Goal: Task Accomplishment & Management: Manage account settings

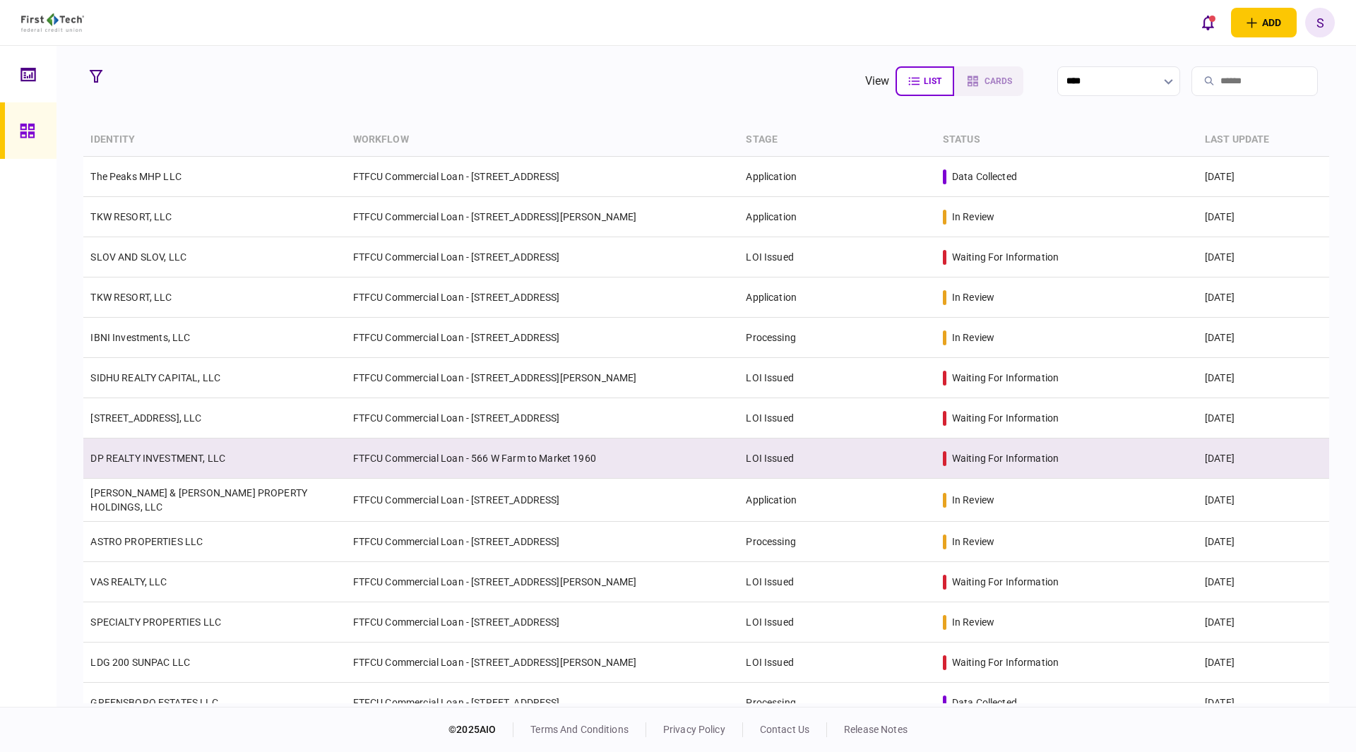
click at [227, 458] on td "DP REALTY INVESTMENT, LLC" at bounding box center [214, 459] width 262 height 40
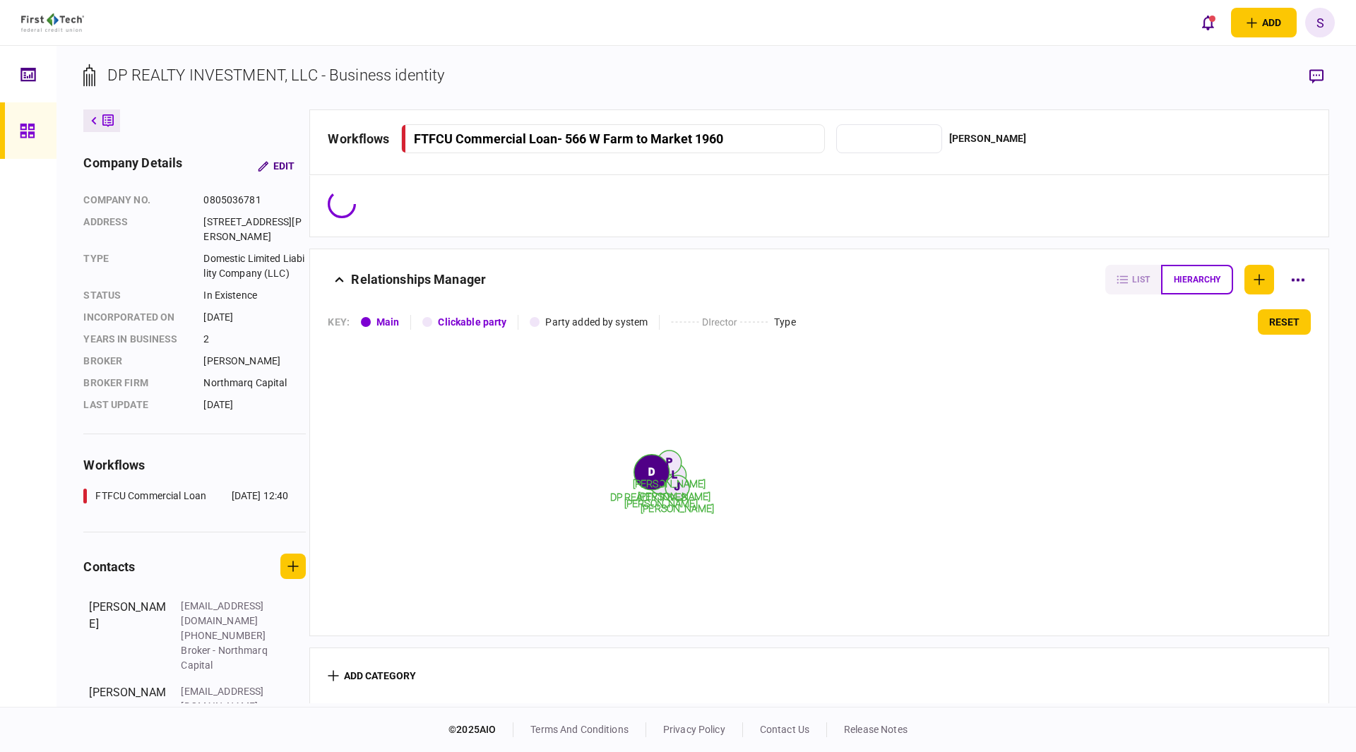
type input "**********"
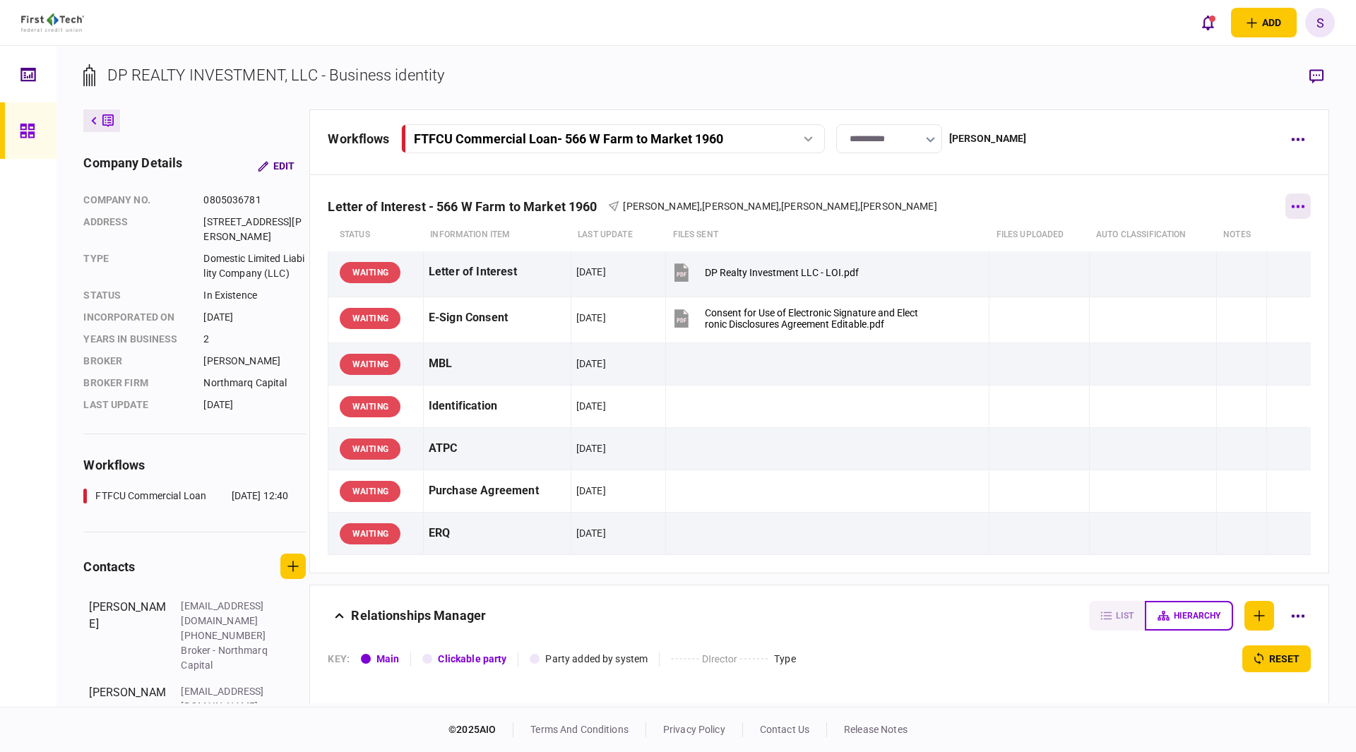
click at [1285, 203] on button "button" at bounding box center [1297, 206] width 25 height 25
click at [216, 691] on div at bounding box center [678, 376] width 1356 height 752
click at [288, 689] on button "button" at bounding box center [290, 696] width 24 height 25
click at [340, 674] on button "Edit" at bounding box center [361, 675] width 152 height 26
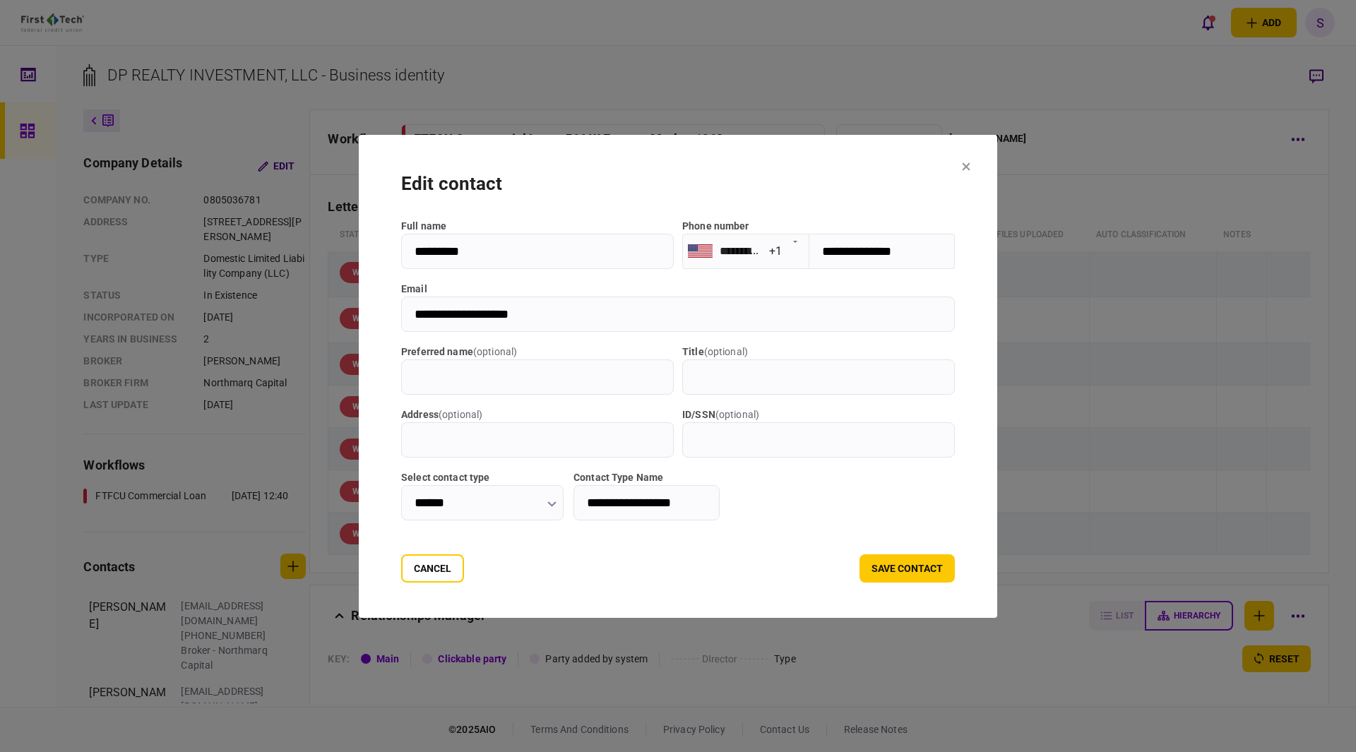
scroll to position [11, 0]
drag, startPoint x: 393, startPoint y: 315, endPoint x: 782, endPoint y: 320, distance: 388.4
click at [782, 320] on input "**********" at bounding box center [678, 314] width 554 height 35
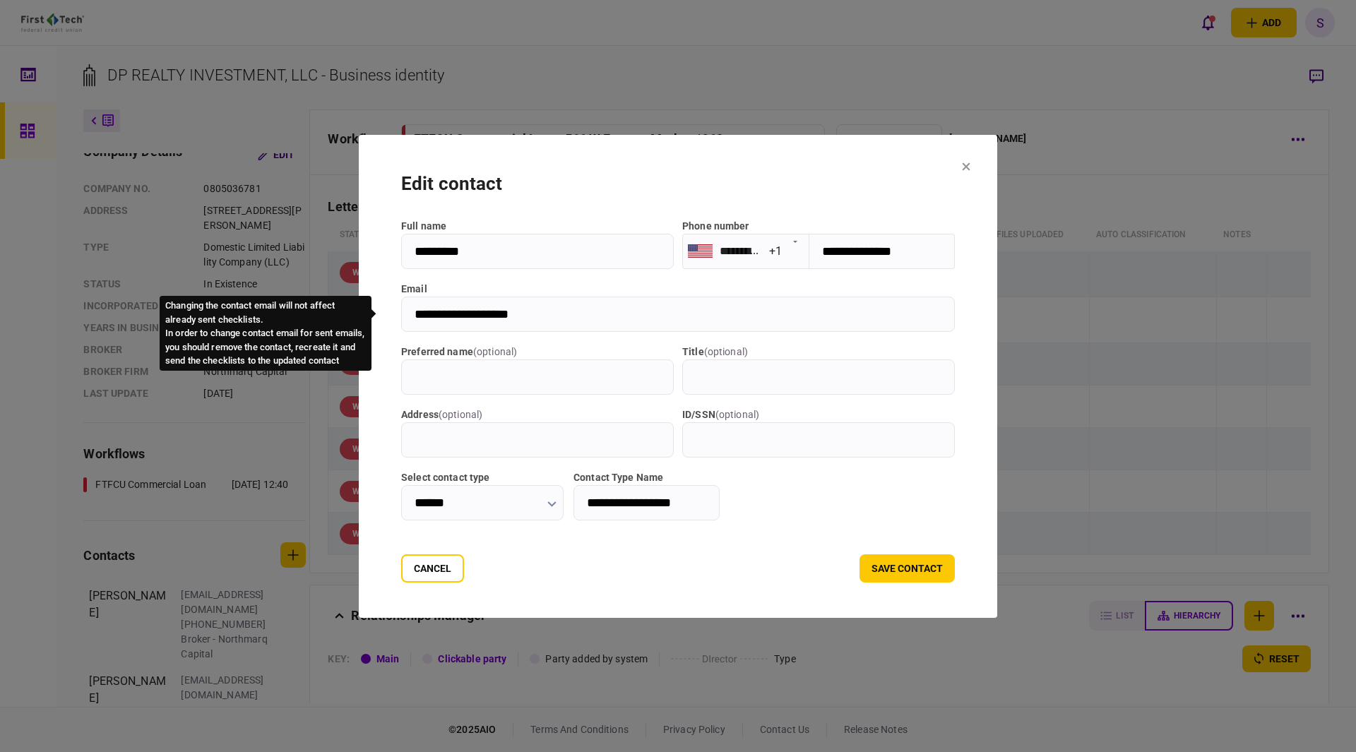
type input "**********"
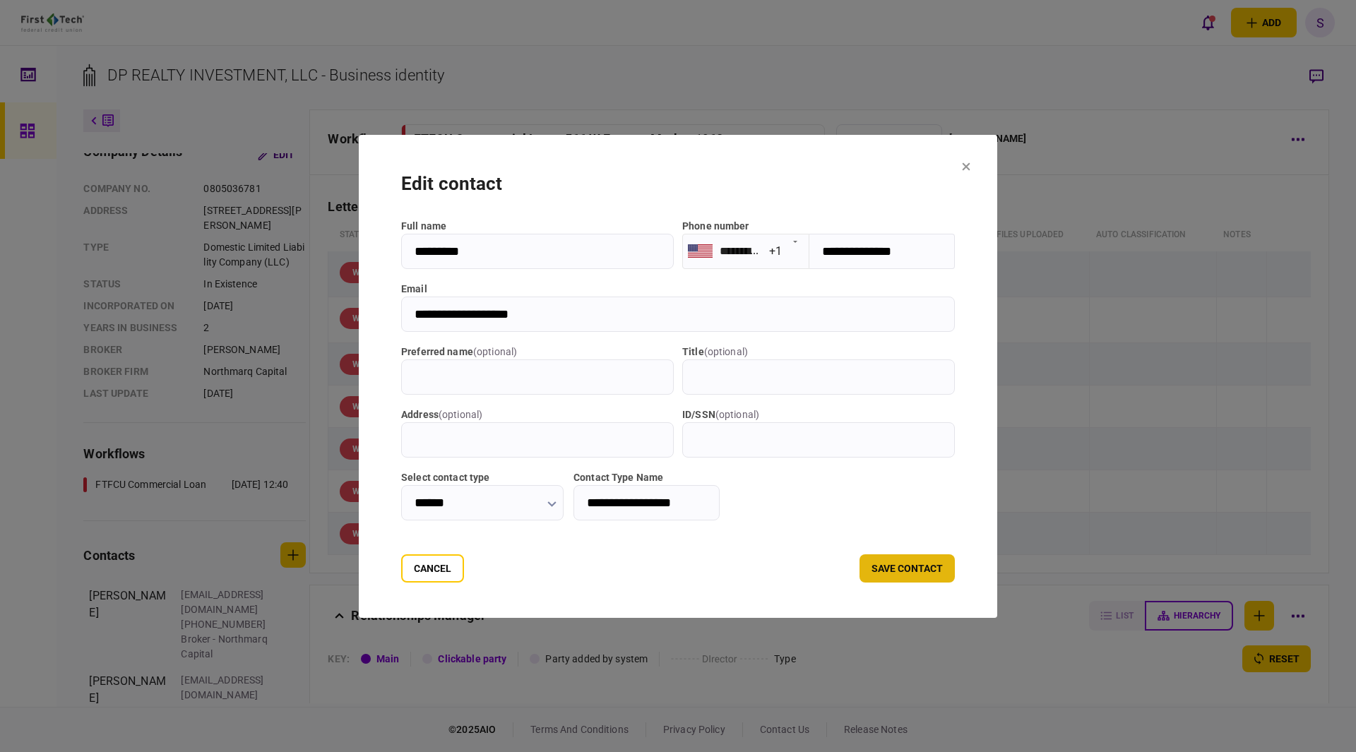
click at [920, 559] on button "save contact" at bounding box center [906, 568] width 95 height 28
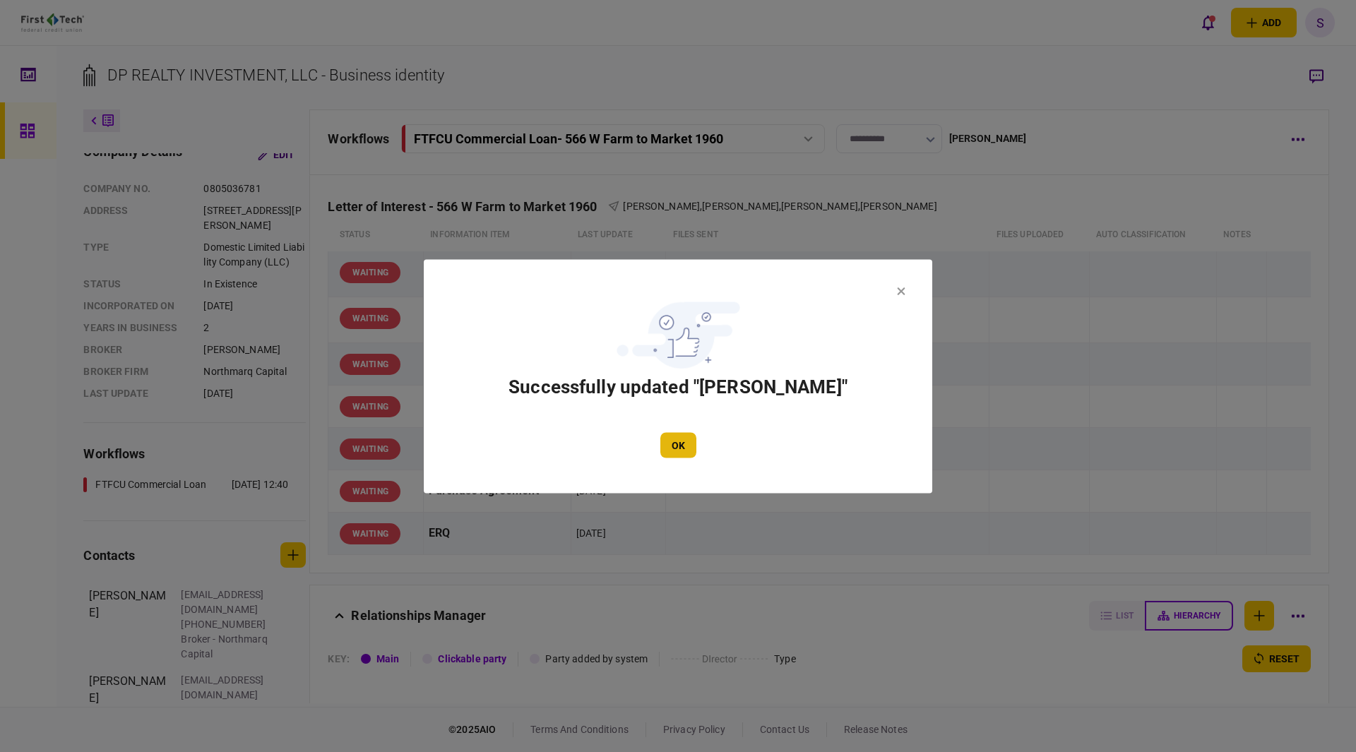
click at [679, 446] on button "OK" at bounding box center [678, 444] width 36 height 25
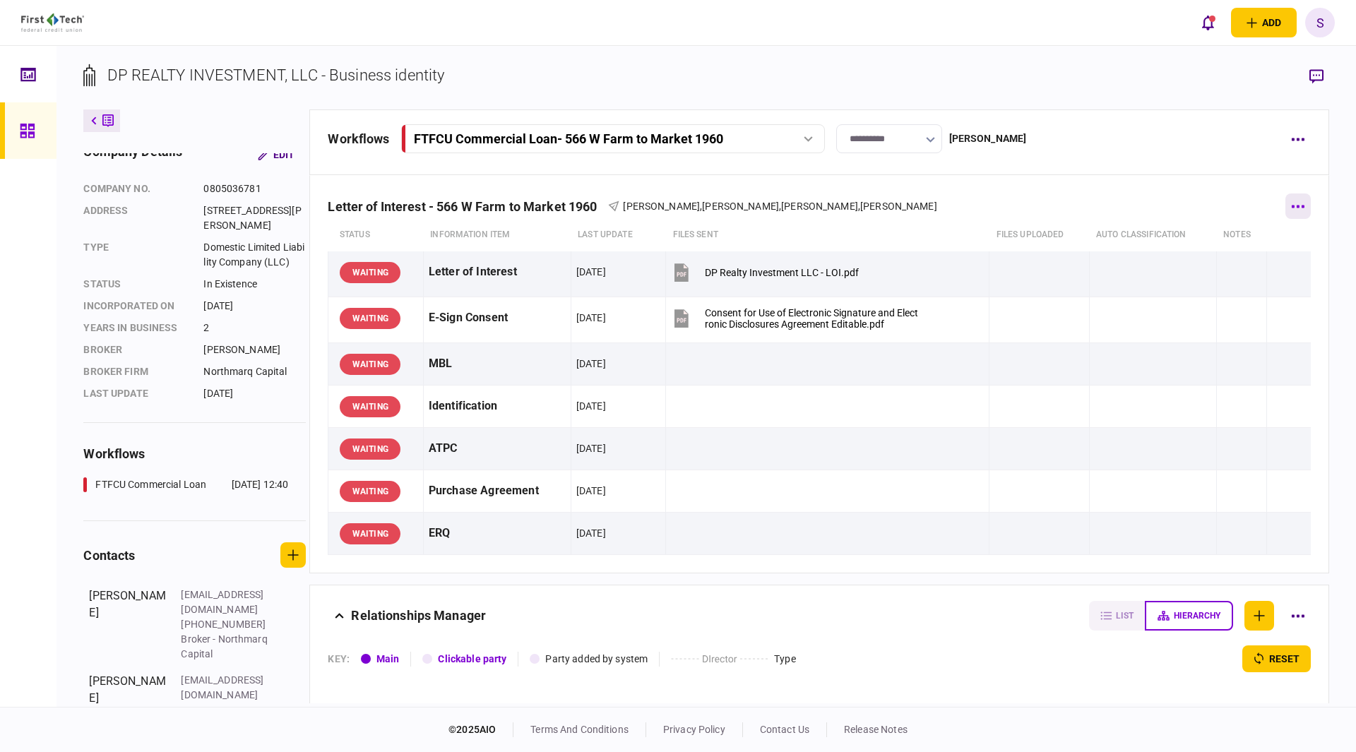
click at [1287, 199] on button "button" at bounding box center [1297, 206] width 25 height 25
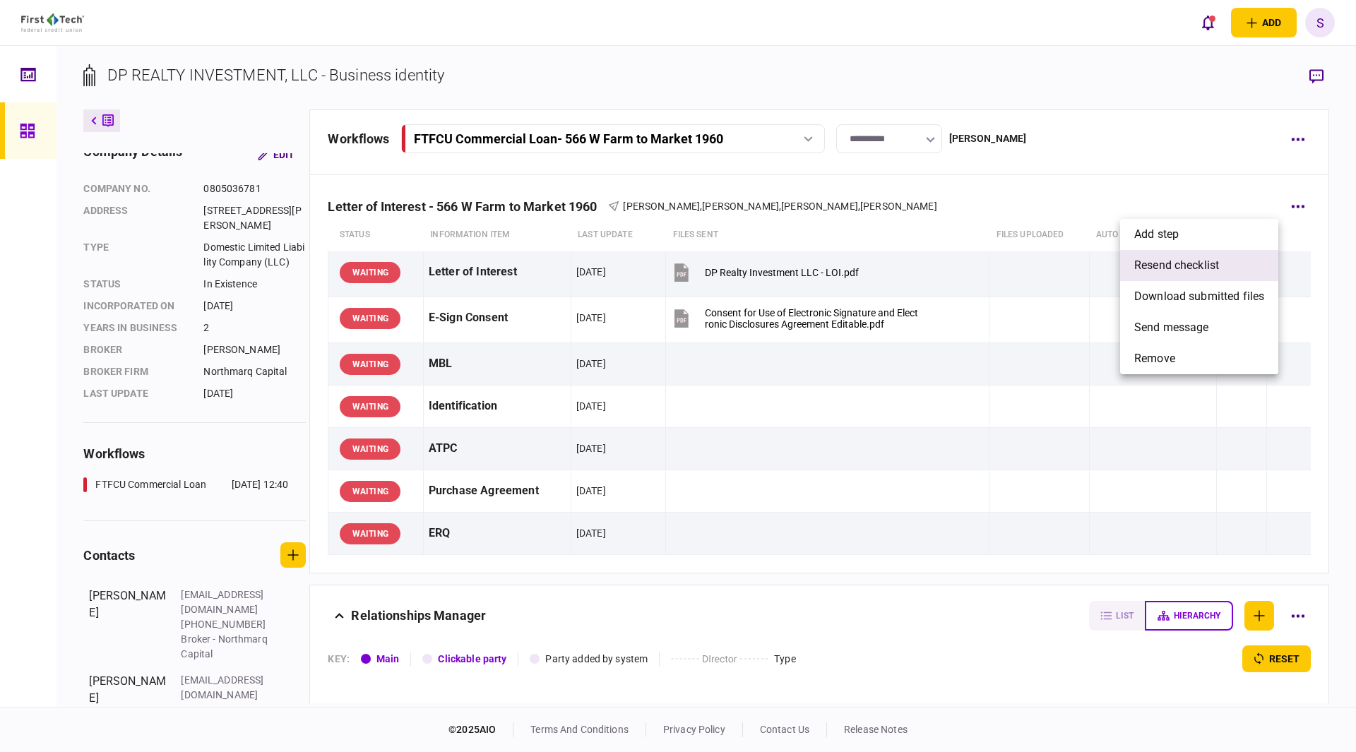
click at [1225, 262] on li "resend checklist" at bounding box center [1199, 265] width 158 height 31
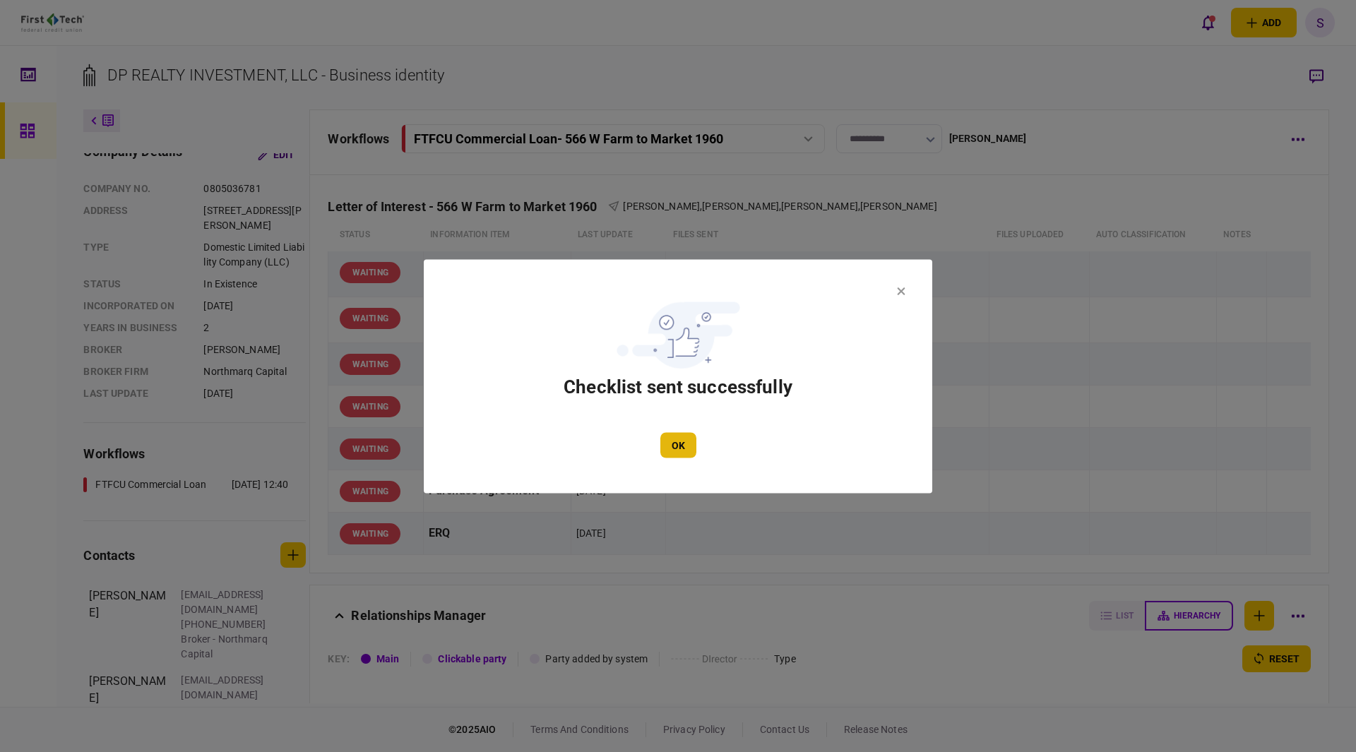
click at [694, 448] on button "OK" at bounding box center [678, 444] width 36 height 25
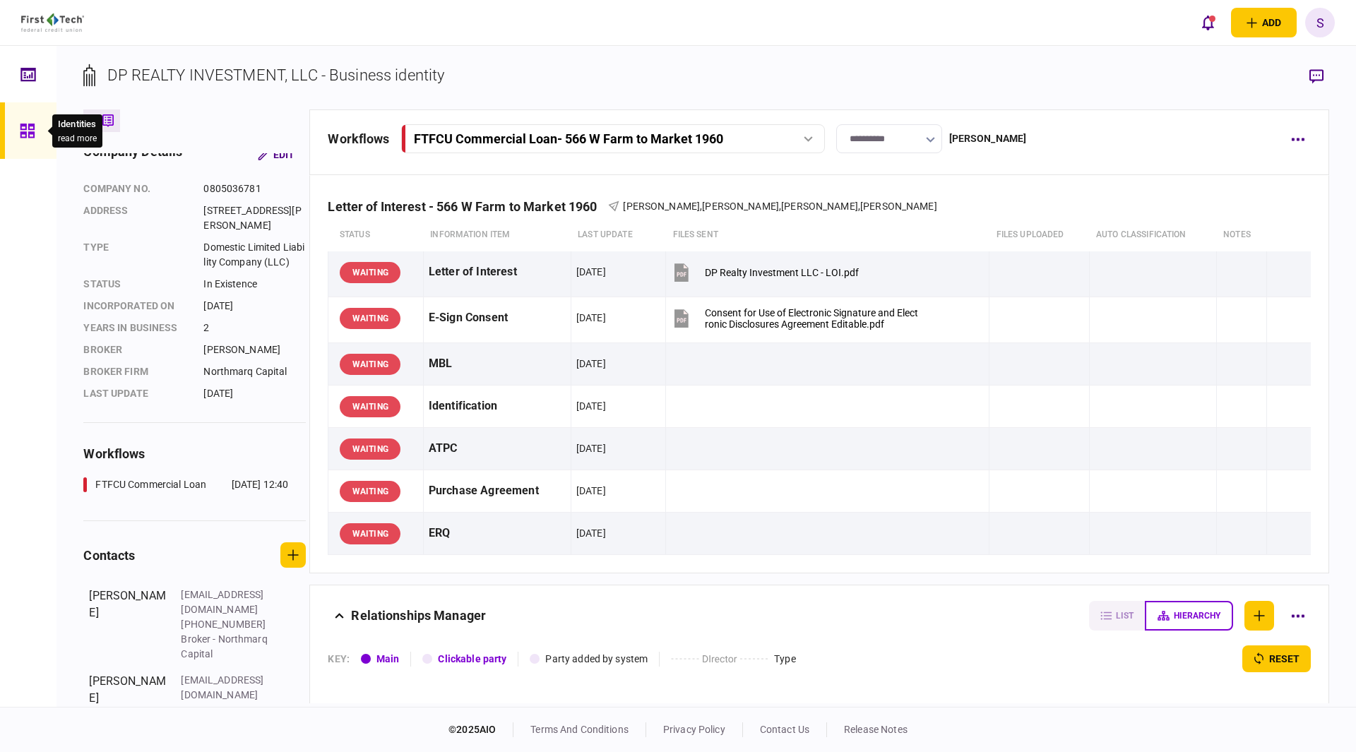
click at [37, 128] on div at bounding box center [31, 130] width 23 height 56
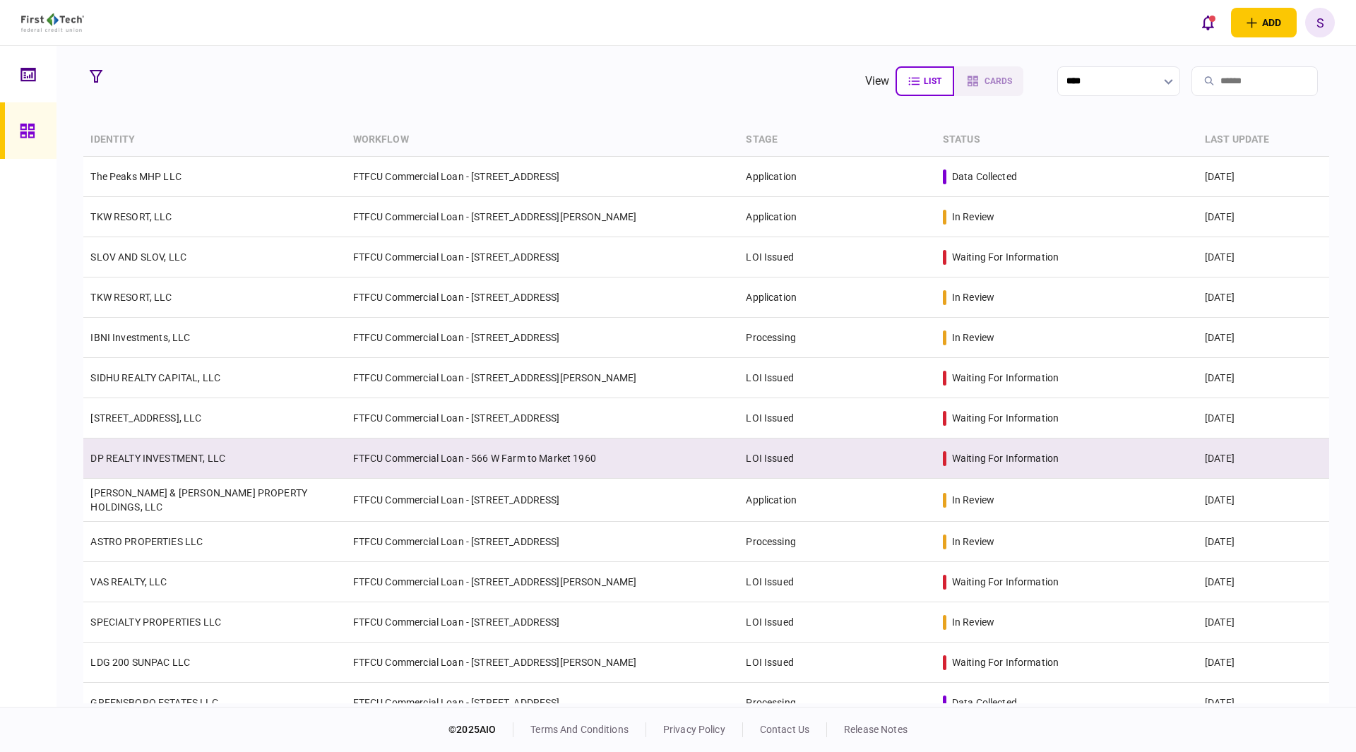
click at [185, 455] on link "DP REALTY INVESTMENT, LLC" at bounding box center [157, 458] width 135 height 11
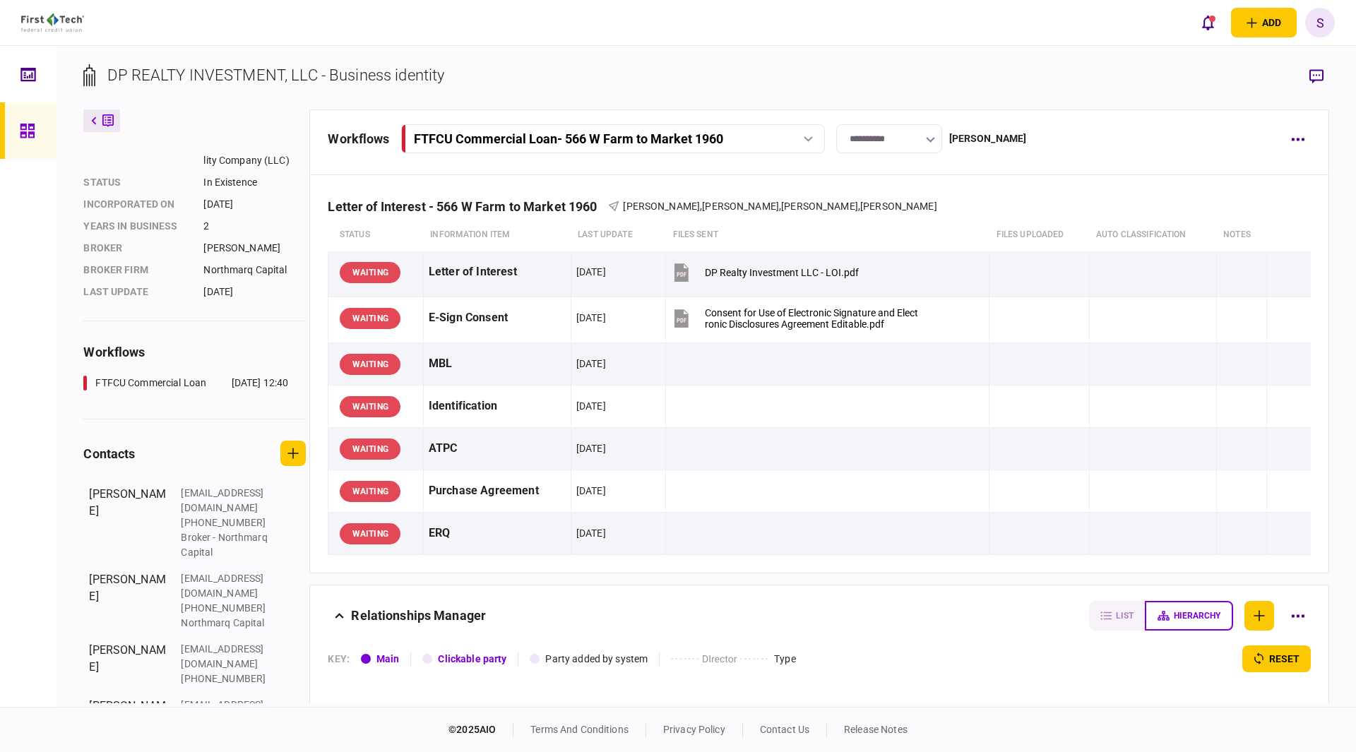
scroll to position [118, 0]
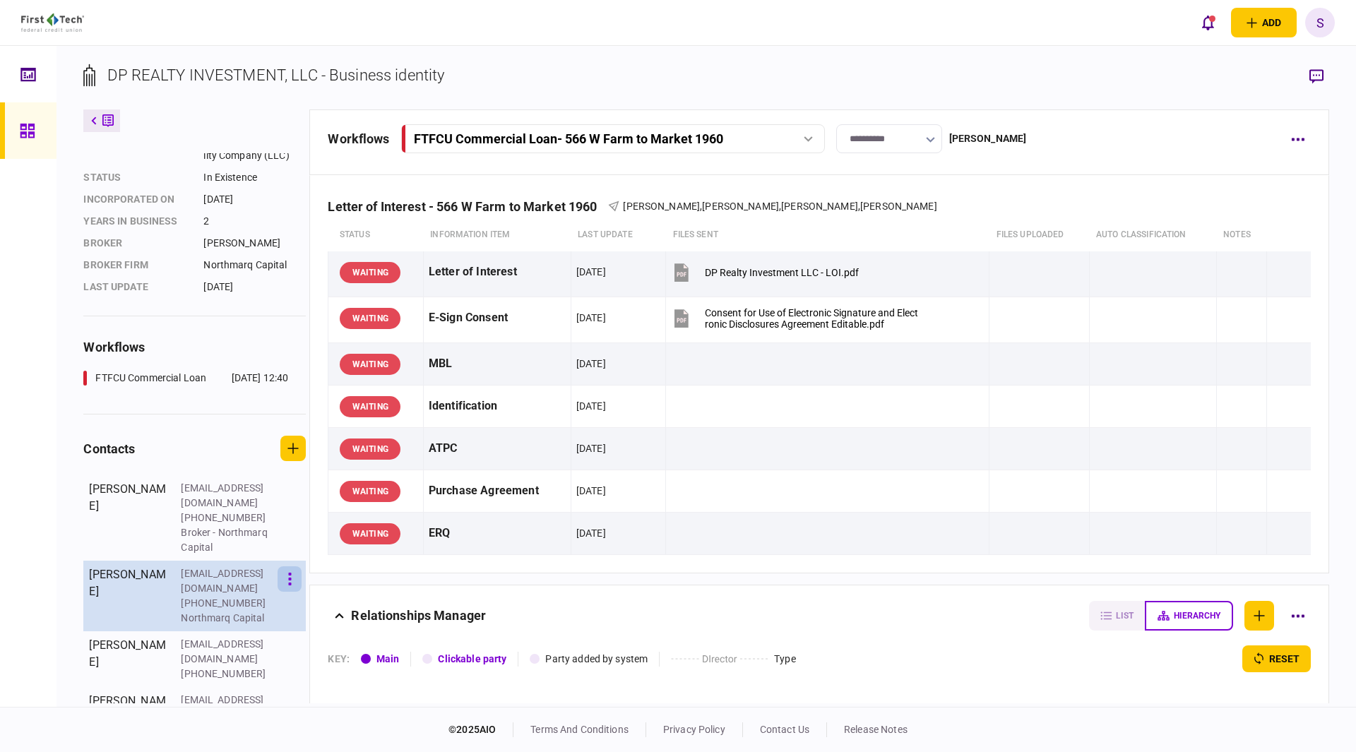
click at [290, 578] on button "button" at bounding box center [290, 578] width 24 height 25
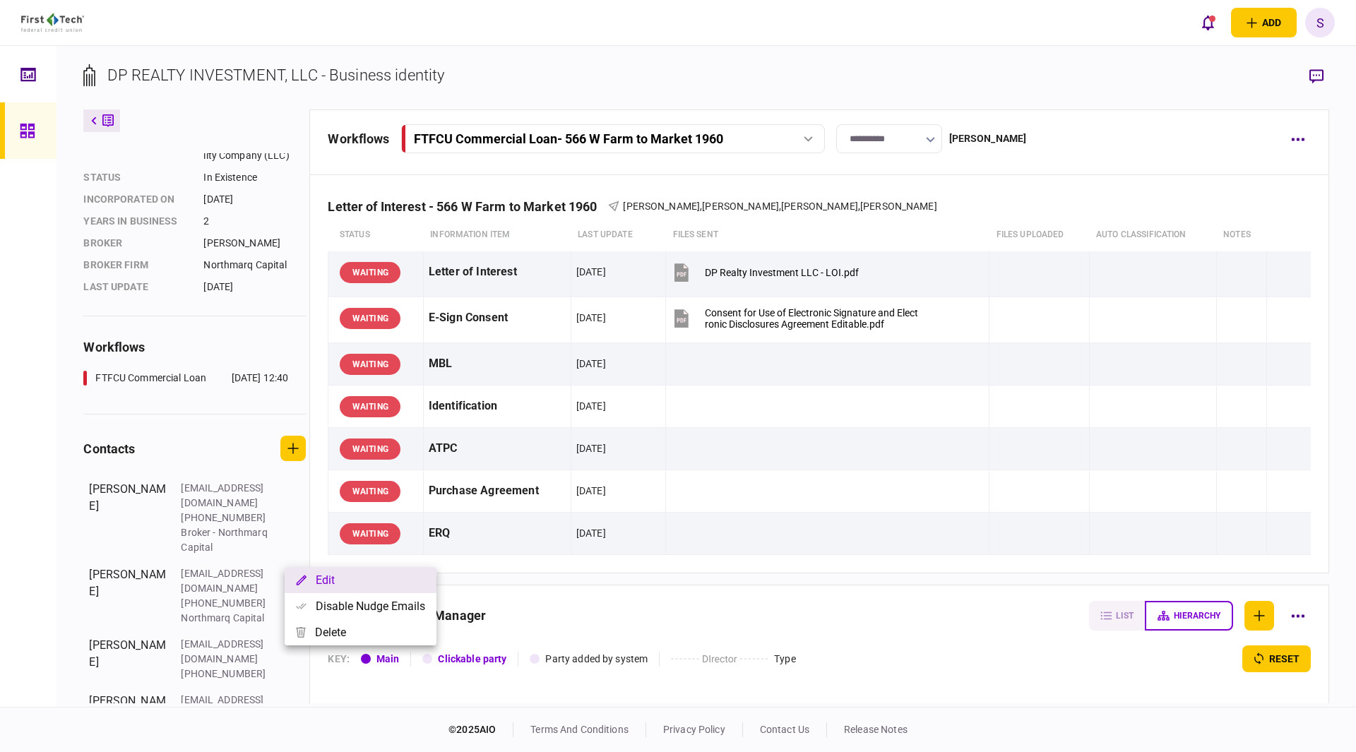
click at [328, 584] on button "Edit" at bounding box center [361, 580] width 152 height 26
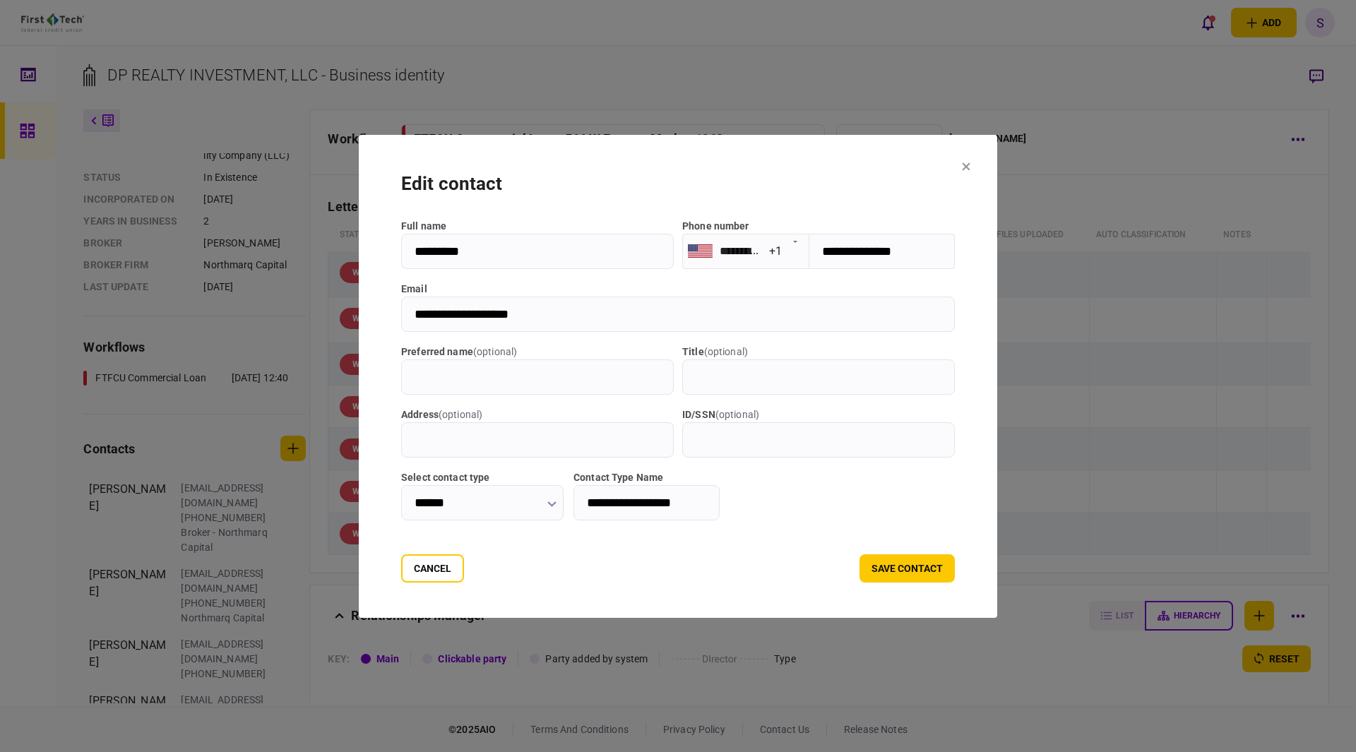
click at [970, 164] on icon at bounding box center [967, 166] width 8 height 8
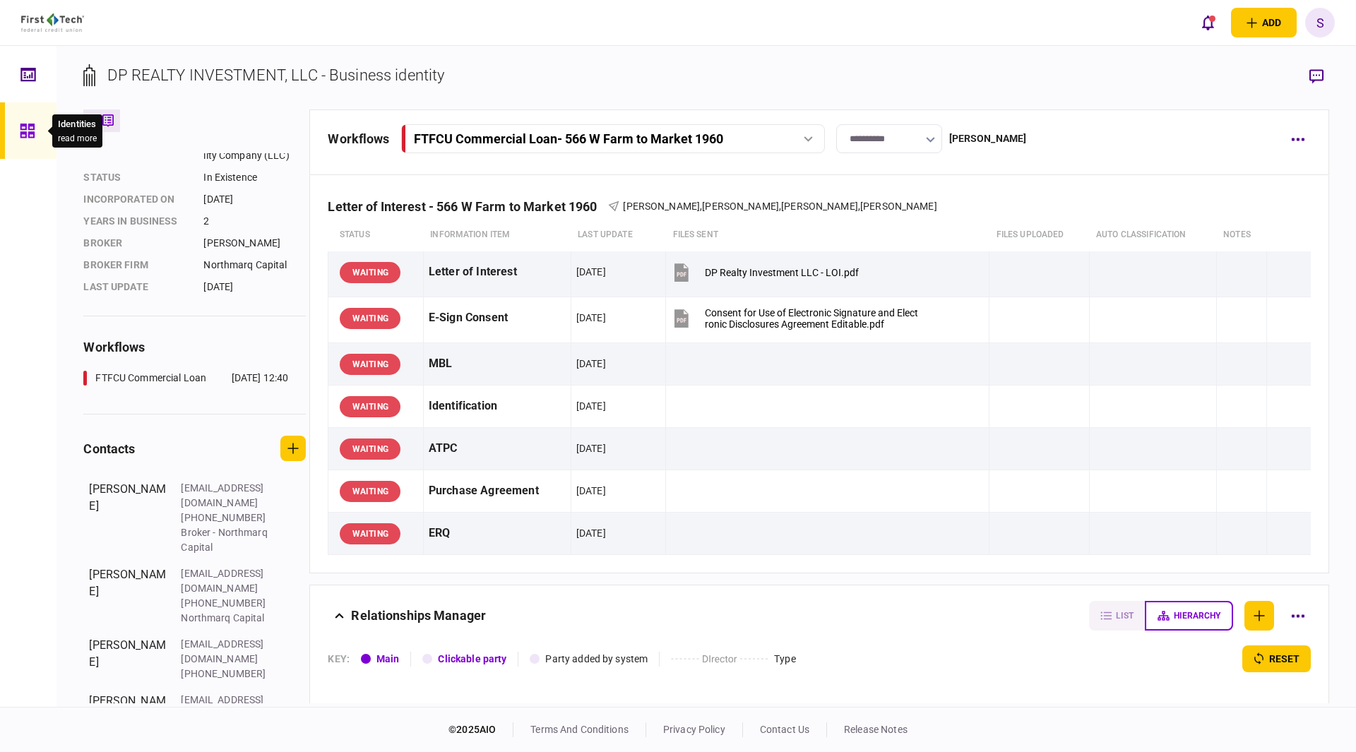
click at [31, 135] on icon at bounding box center [28, 131] width 16 height 16
